Goal: Find specific page/section: Find specific page/section

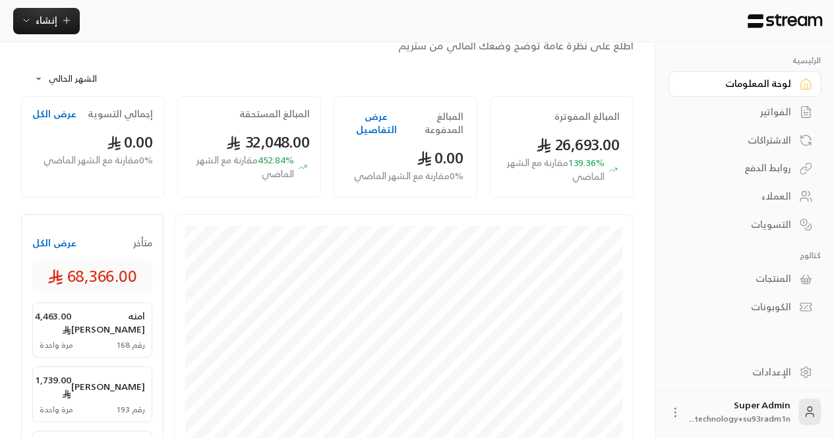
scroll to position [49, 0]
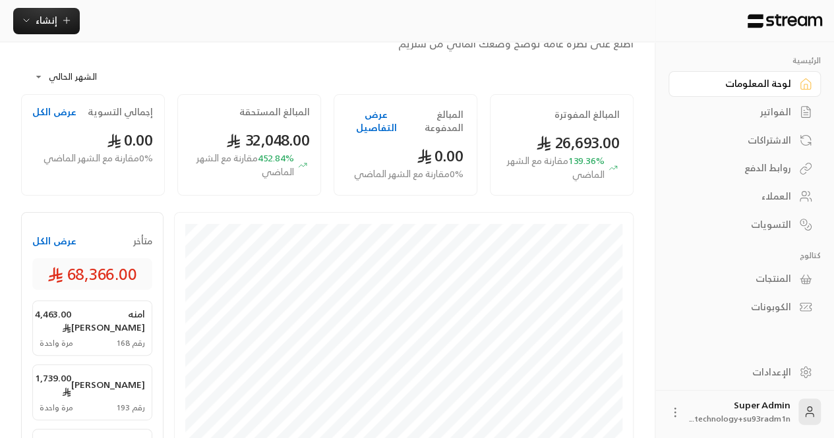
click at [785, 110] on div "الفواتير" at bounding box center [738, 111] width 106 height 13
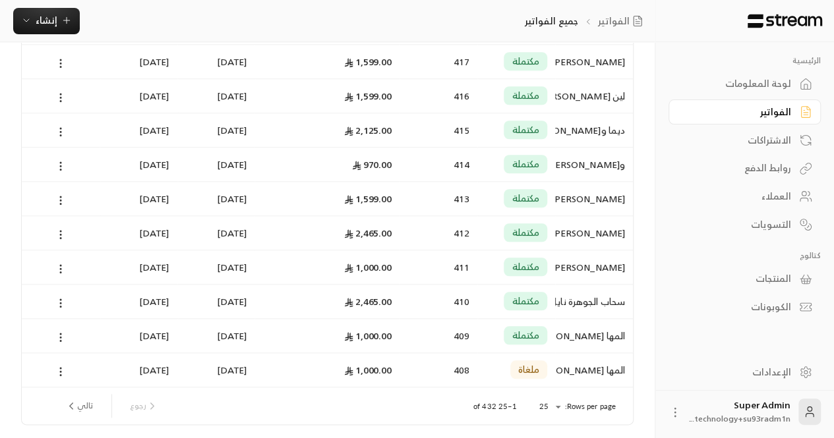
scroll to position [668, 0]
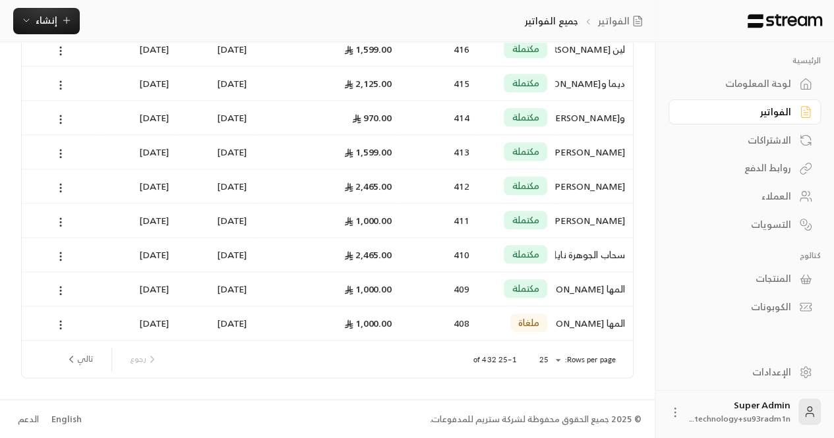
click at [69, 418] on div "English" at bounding box center [66, 419] width 30 height 13
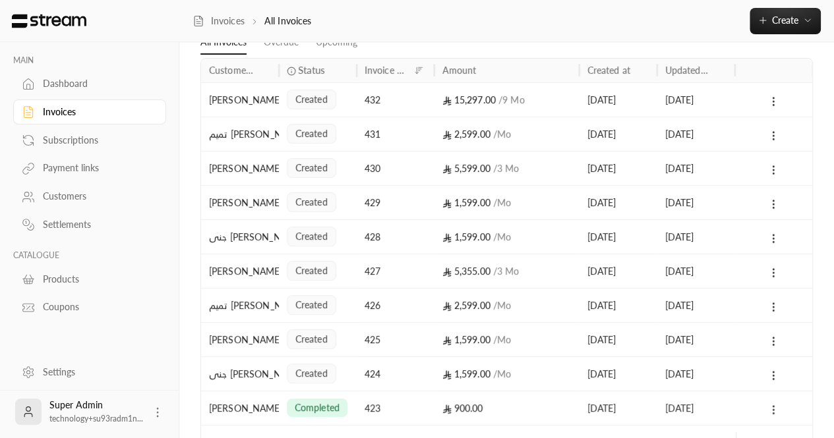
scroll to position [71, 0]
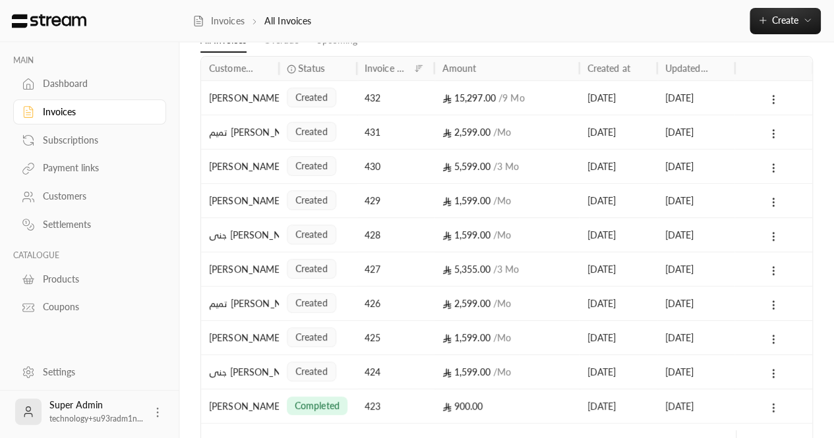
click at [87, 141] on div "Subscriptions" at bounding box center [96, 140] width 107 height 13
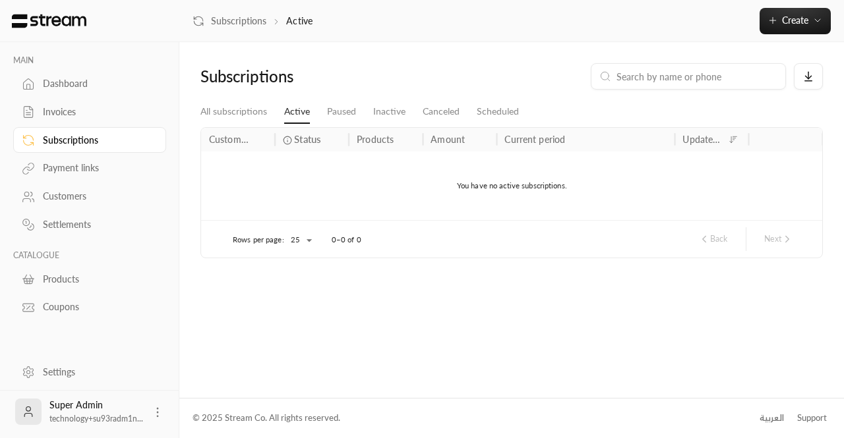
click at [80, 165] on div "Payment links" at bounding box center [96, 167] width 107 height 13
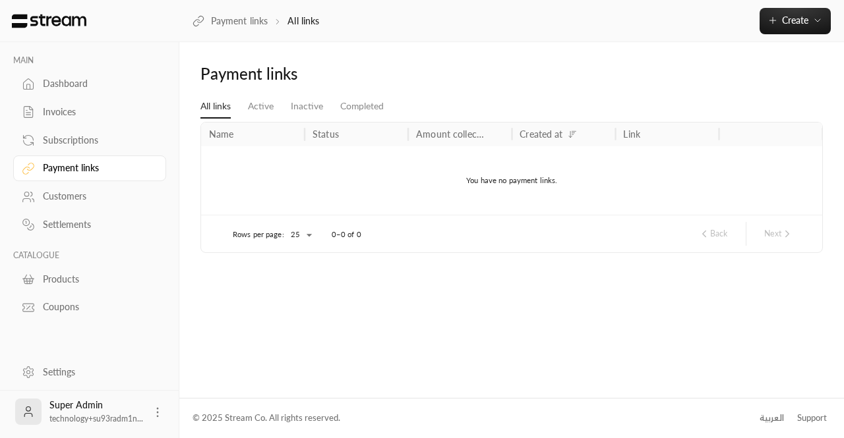
click at [72, 199] on div "Customers" at bounding box center [96, 196] width 107 height 13
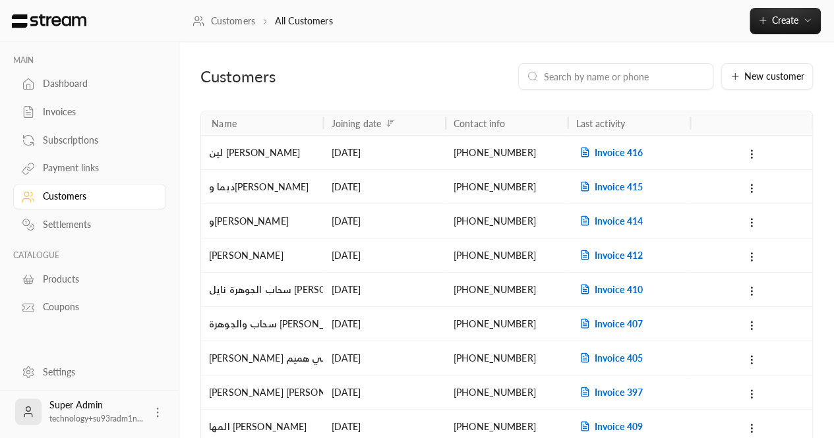
click at [51, 87] on div "Dashboard" at bounding box center [96, 83] width 107 height 13
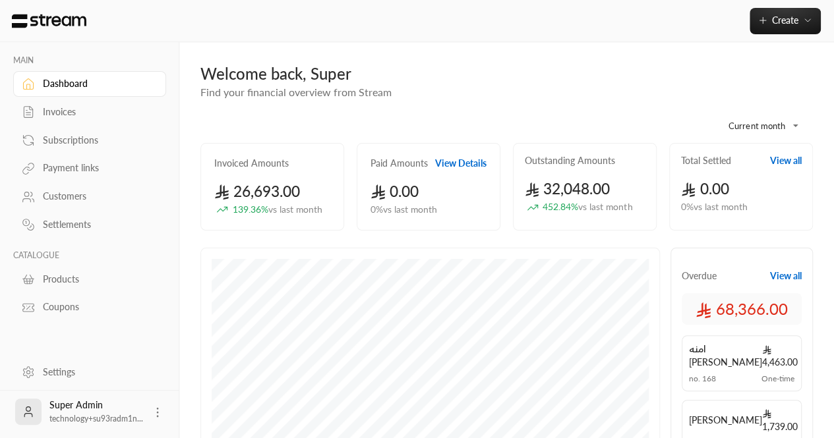
click at [45, 113] on div "Invoices" at bounding box center [96, 111] width 107 height 13
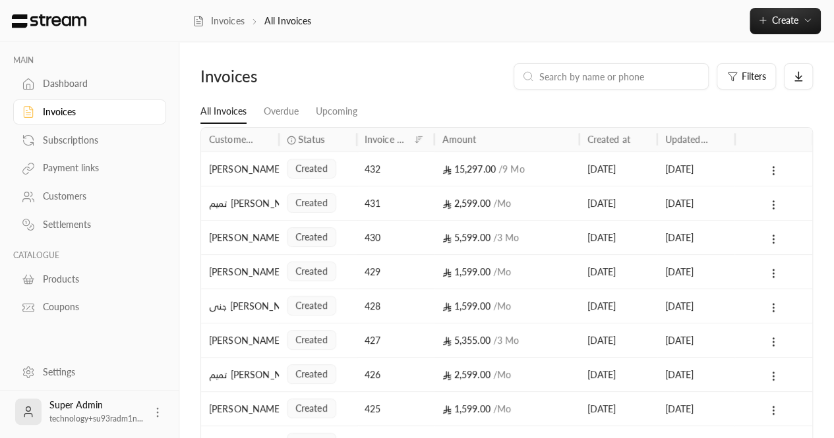
click at [393, 181] on div "432" at bounding box center [395, 169] width 62 height 34
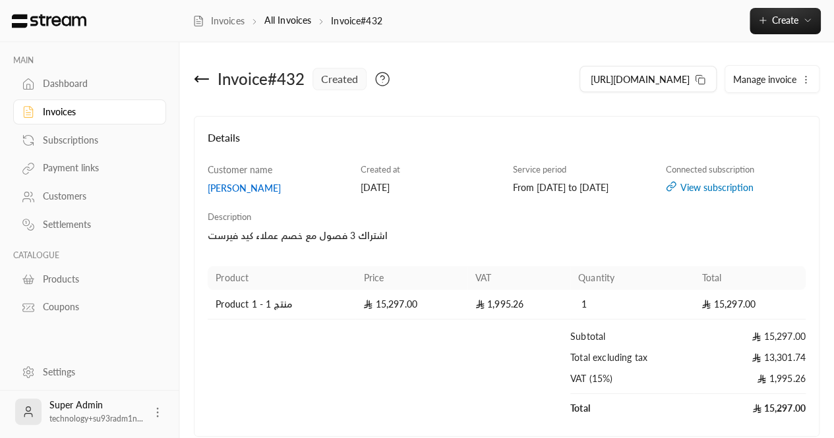
click at [186, 78] on div "Invoice # 432 created [URL][DOMAIN_NAME] Manage invoice Details Customer name […" at bounding box center [506, 314] width 654 height 545
